Goal: Transaction & Acquisition: Book appointment/travel/reservation

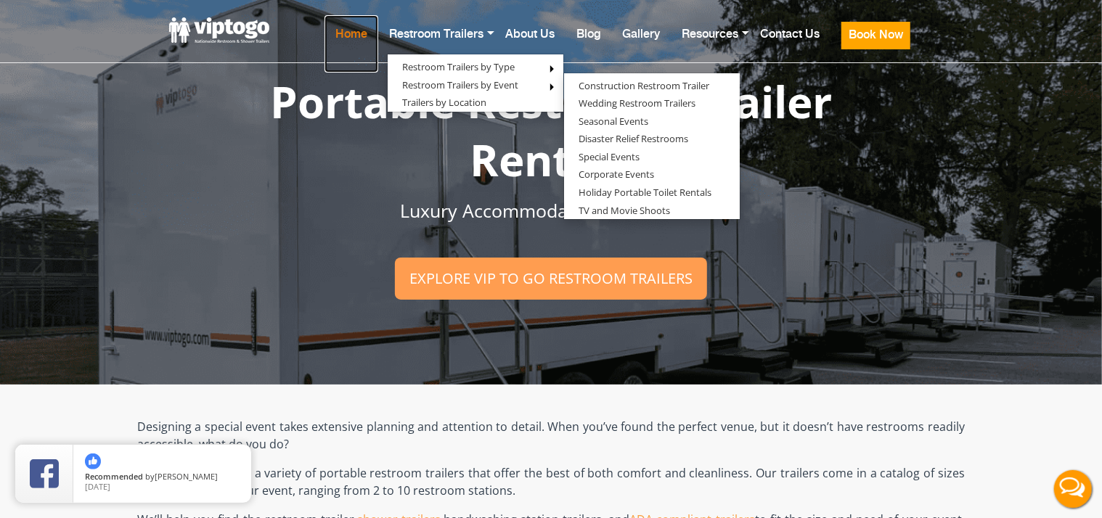
click at [343, 44] on link "Home" at bounding box center [351, 43] width 54 height 57
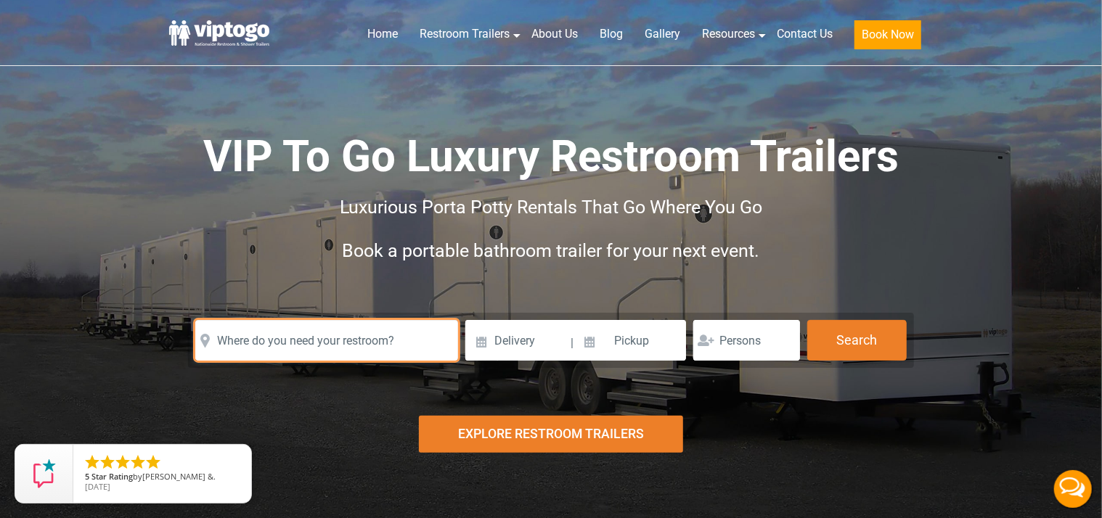
click at [352, 340] on input "text" at bounding box center [326, 340] width 263 height 41
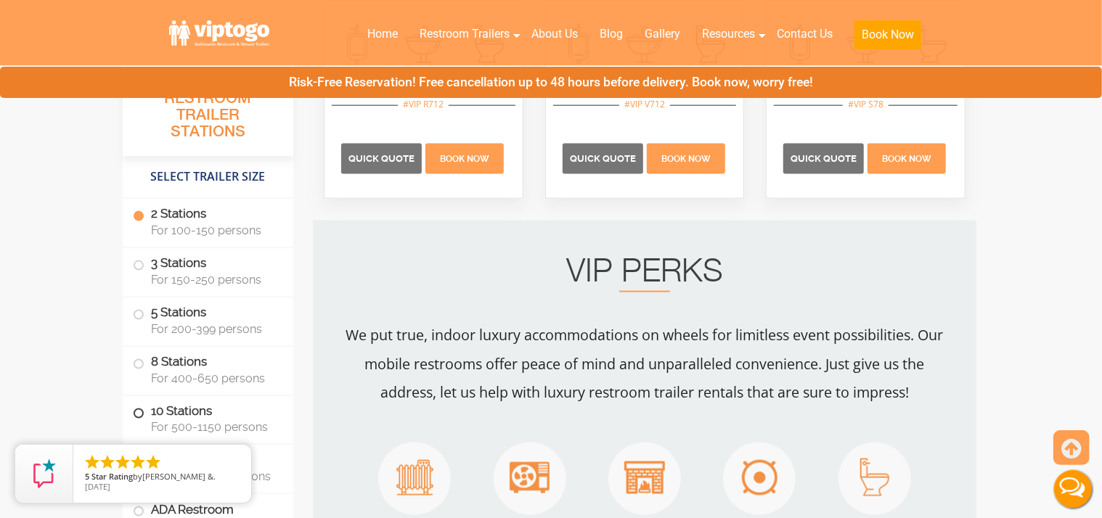
scroll to position [1253, 0]
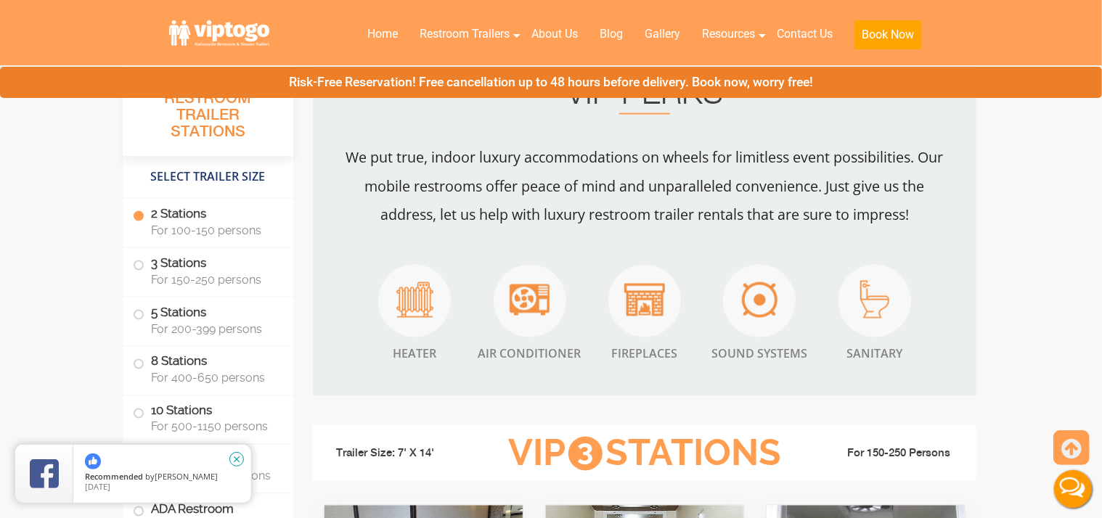
click at [239, 459] on icon "close" at bounding box center [236, 459] width 15 height 15
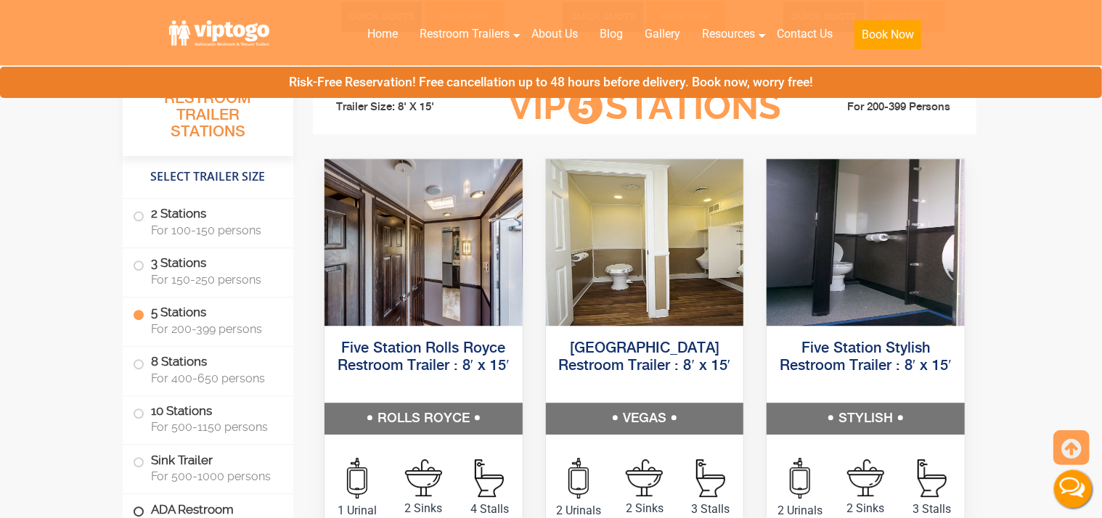
click at [206, 509] on label "ADA Restroom Trailers" at bounding box center [208, 518] width 150 height 49
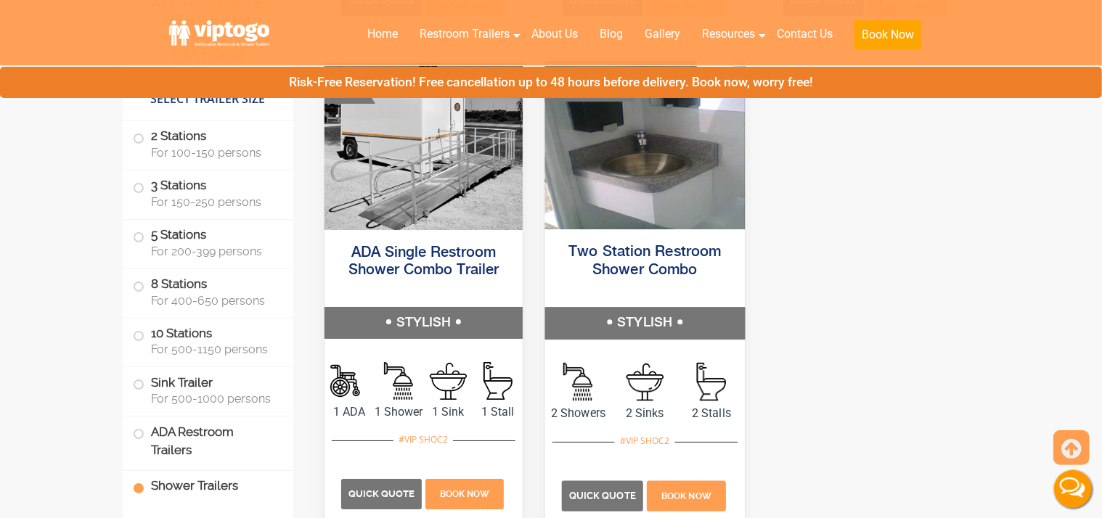
scroll to position [6233, 0]
click at [586, 481] on p "Quick Quote" at bounding box center [602, 495] width 81 height 30
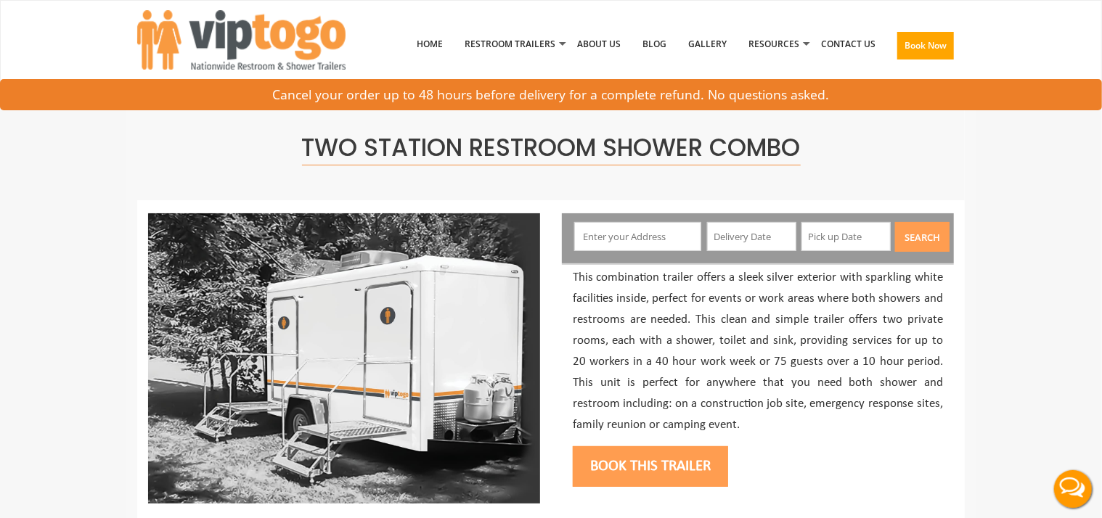
click at [622, 232] on input "text" at bounding box center [638, 236] width 128 height 29
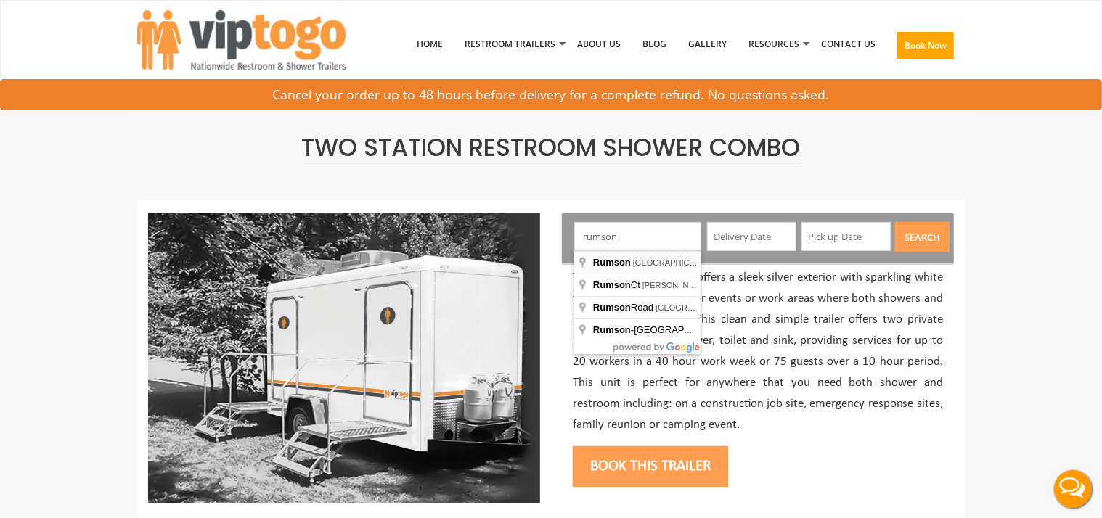
type input "Rumson, NJ, USA"
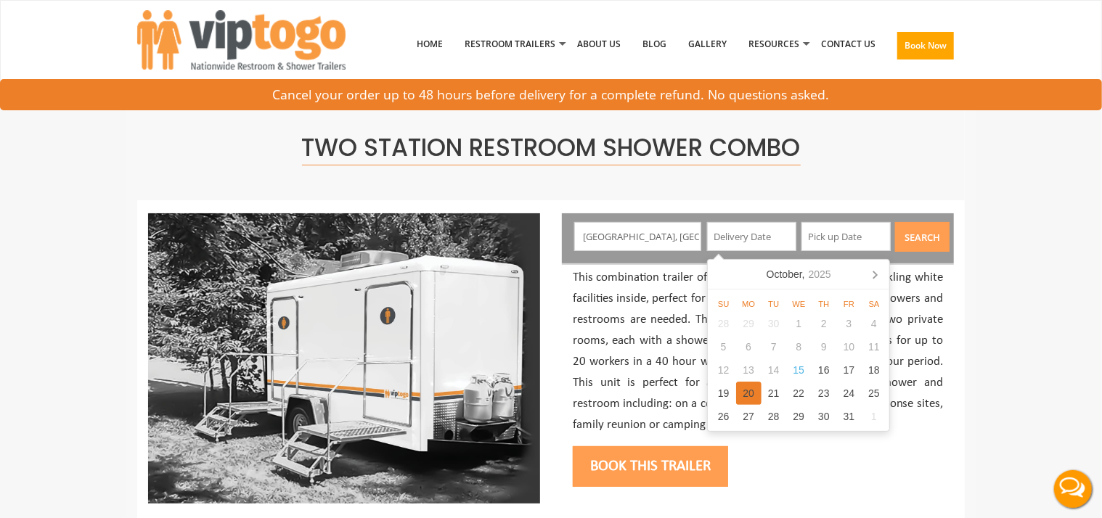
click at [751, 391] on div "20" at bounding box center [748, 393] width 25 height 23
type input "10/20/2025"
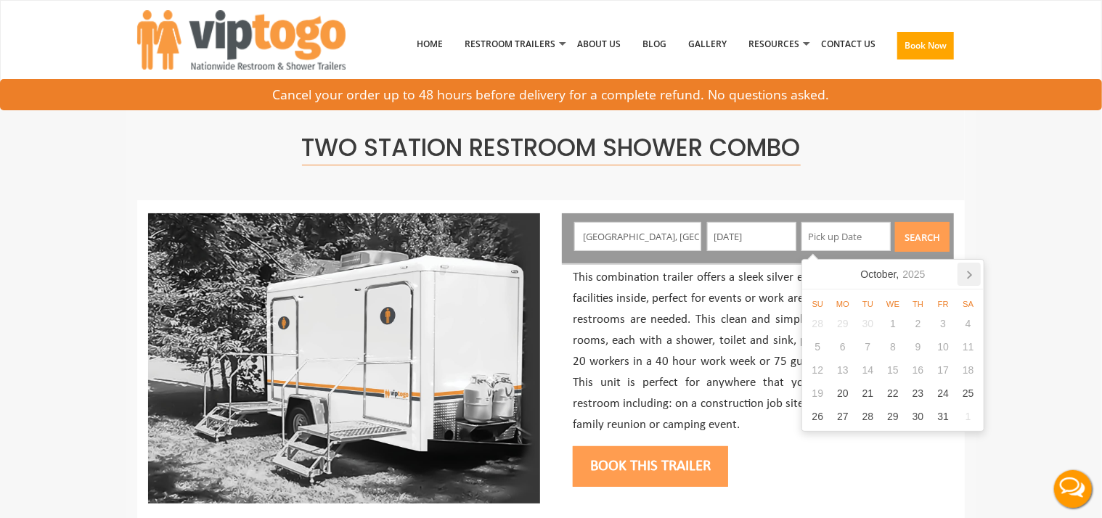
click at [965, 275] on icon at bounding box center [968, 274] width 23 height 23
click at [846, 345] on div "3" at bounding box center [842, 346] width 25 height 23
type input "11/03/2025"
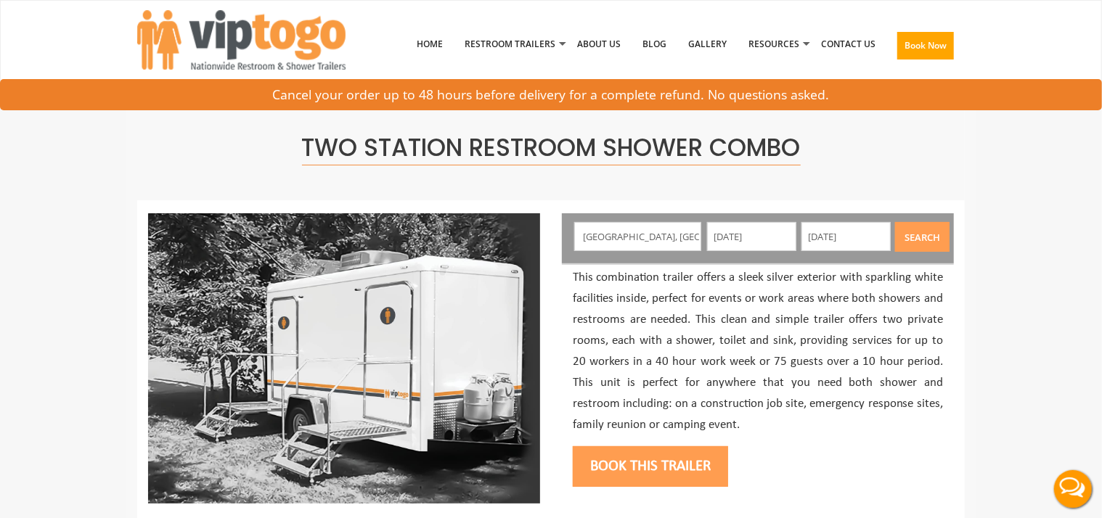
click at [930, 246] on button "Search" at bounding box center [922, 237] width 54 height 30
